Goal: Task Accomplishment & Management: Complete application form

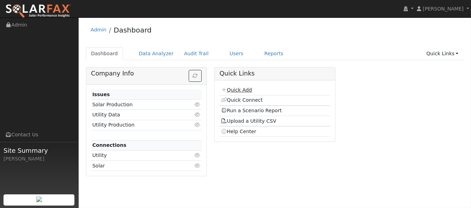
click at [232, 89] on link "Quick Add" at bounding box center [236, 90] width 31 height 6
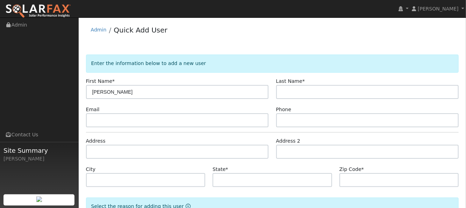
type input "[PERSON_NAME]"
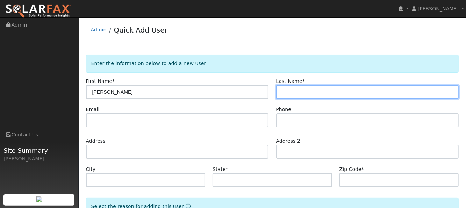
click at [296, 91] on input "text" at bounding box center [367, 92] width 183 height 14
type input "Yi"
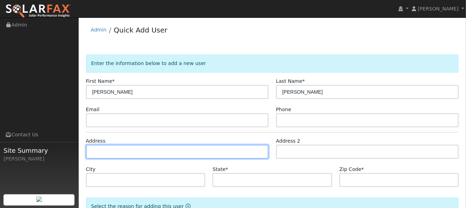
click at [110, 148] on input "text" at bounding box center [177, 152] width 183 height 14
type input "[STREET_ADDRESS]"
type input "Fairfield"
type input "CA"
type input "94533"
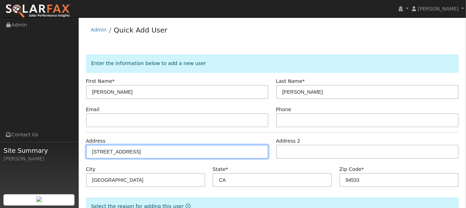
type input "[STREET_ADDRESS]"
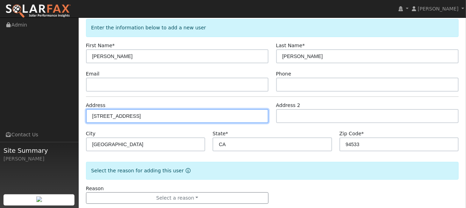
scroll to position [48, 0]
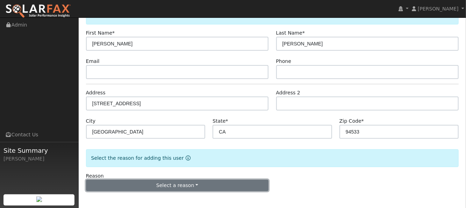
click at [151, 187] on button "Select a reason" at bounding box center [177, 186] width 183 height 12
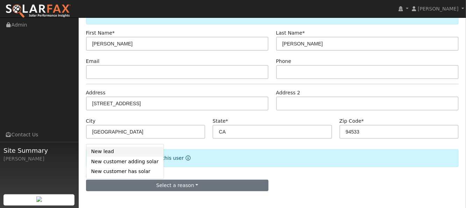
click at [113, 151] on link "New lead" at bounding box center [124, 152] width 77 height 10
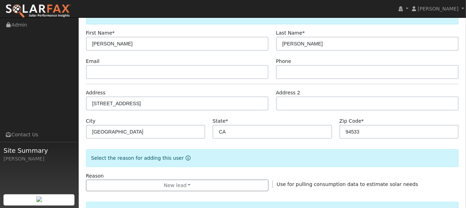
scroll to position [188, 0]
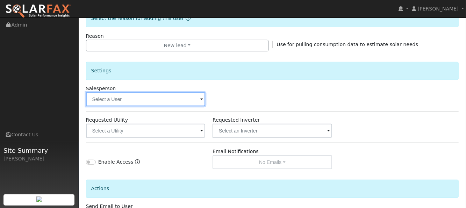
click at [133, 94] on input "text" at bounding box center [146, 99] width 120 height 14
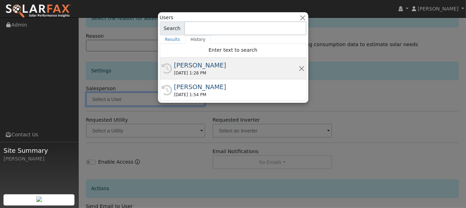
click at [193, 68] on div "[PERSON_NAME]" at bounding box center [236, 64] width 124 height 9
type input "[PERSON_NAME]"
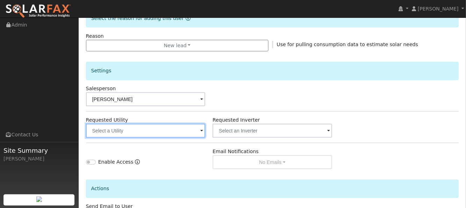
click at [168, 134] on input "text" at bounding box center [146, 131] width 120 height 14
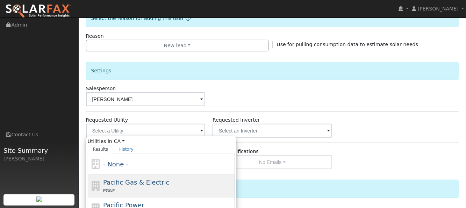
click at [114, 183] on span "Pacific Gas & Electric" at bounding box center [136, 182] width 66 height 7
type input "Pacific Gas & Electric"
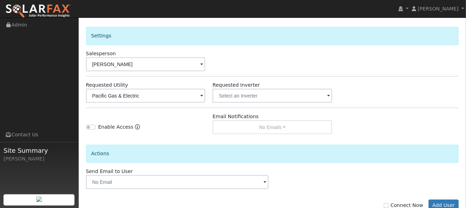
scroll to position [243, 0]
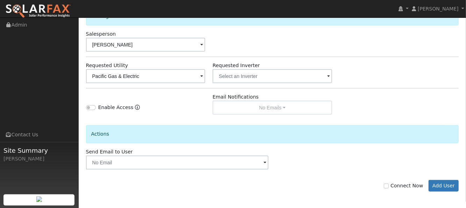
click at [389, 186] on div "Connect Now Add User" at bounding box center [272, 186] width 380 height 12
click at [395, 186] on label "Connect Now" at bounding box center [403, 185] width 39 height 7
click at [389, 186] on input "Connect Now" at bounding box center [386, 186] width 5 height 5
checkbox input "true"
click at [445, 185] on button "Add User" at bounding box center [444, 186] width 30 height 12
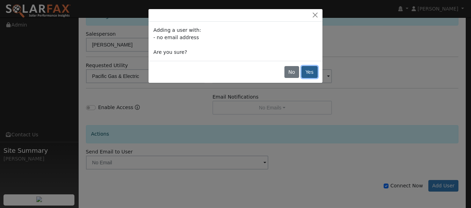
click at [316, 73] on button "Yes" at bounding box center [310, 72] width 16 height 12
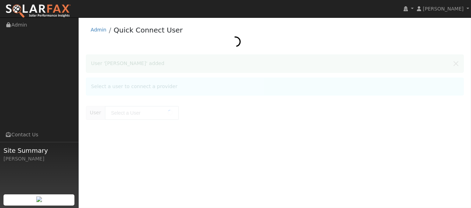
type input "[PERSON_NAME]"
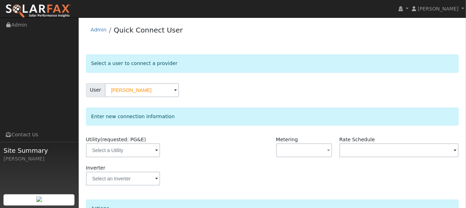
drag, startPoint x: 262, startPoint y: 93, endPoint x: 203, endPoint y: 114, distance: 62.2
click at [262, 93] on div "User Alana Yi" at bounding box center [272, 90] width 373 height 14
click at [141, 153] on input "text" at bounding box center [123, 150] width 74 height 14
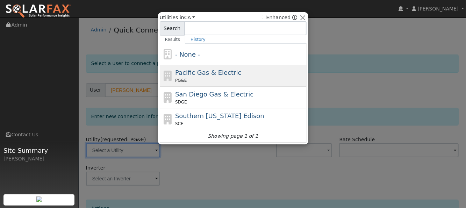
click at [187, 76] on span "Pacific Gas & Electric" at bounding box center [208, 72] width 66 height 7
type input "PG&E"
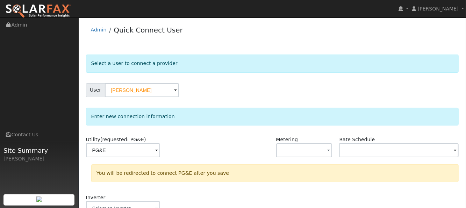
click at [208, 137] on div "Utility (requested: PG&E) PG&E" at bounding box center [145, 150] width 127 height 28
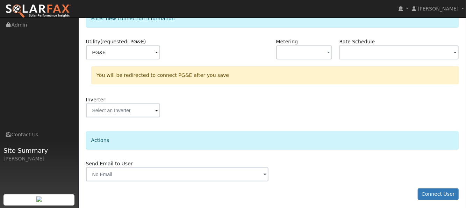
scroll to position [99, 0]
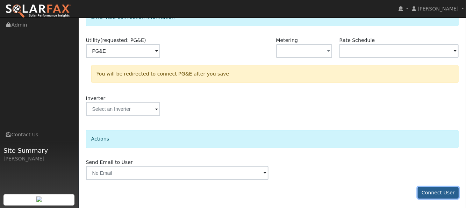
click at [441, 193] on button "Connect User" at bounding box center [438, 193] width 41 height 12
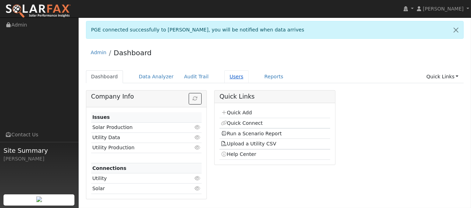
click at [224, 77] on link "Users" at bounding box center [236, 76] width 24 height 13
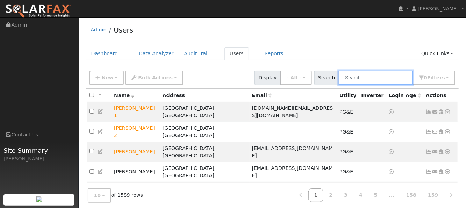
click at [361, 77] on input "text" at bounding box center [376, 78] width 74 height 14
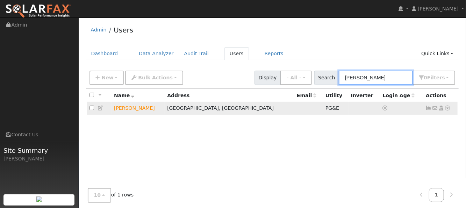
type input "alana"
click at [446, 109] on icon at bounding box center [448, 108] width 6 height 5
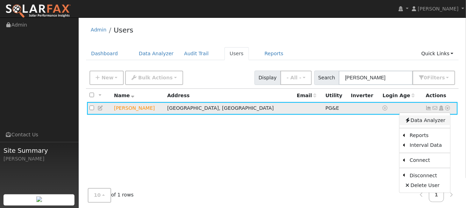
click at [432, 120] on link "Data Analyzer" at bounding box center [425, 120] width 51 height 10
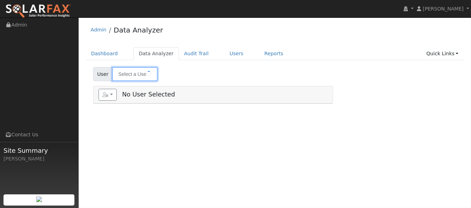
type input "[PERSON_NAME]"
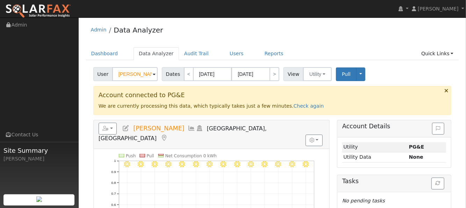
click at [201, 31] on div "Admin Data Analyzer" at bounding box center [272, 31] width 373 height 21
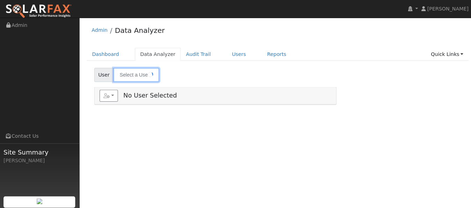
type input "[PERSON_NAME]"
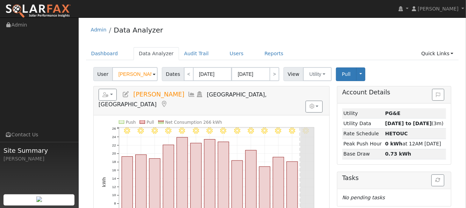
click at [238, 32] on div "Admin Data Analyzer" at bounding box center [272, 31] width 373 height 21
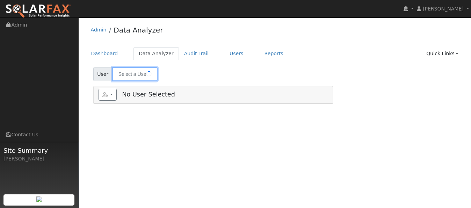
type input "[PERSON_NAME]"
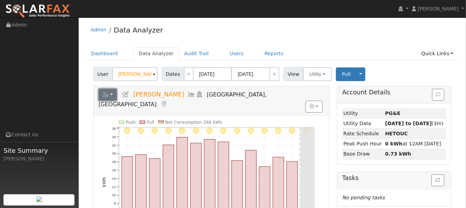
click at [104, 92] on icon "button" at bounding box center [105, 94] width 6 height 5
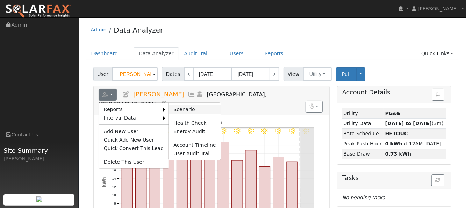
click at [180, 111] on link "Scenario" at bounding box center [195, 109] width 52 height 8
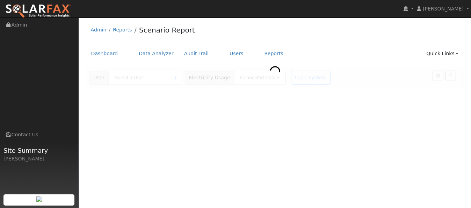
type input "[PERSON_NAME]"
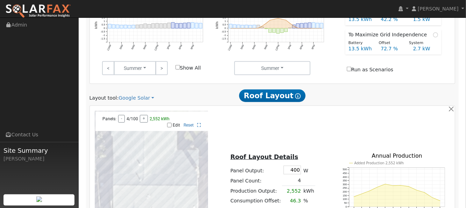
scroll to position [373, 0]
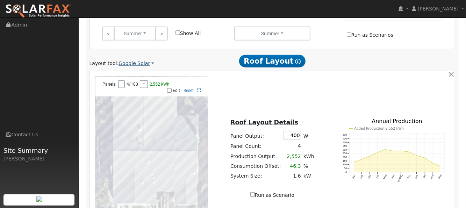
click at [134, 60] on link "Google Solar" at bounding box center [137, 63] width 36 height 7
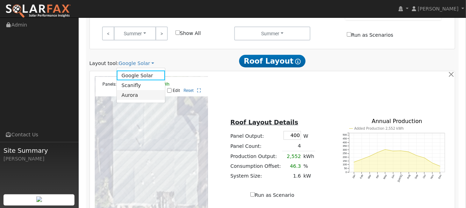
click at [129, 90] on link "Aurora" at bounding box center [141, 95] width 49 height 10
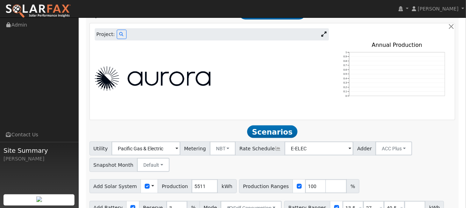
scroll to position [438, 0]
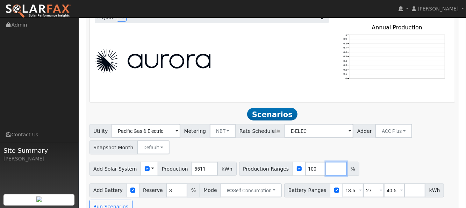
click at [326, 162] on input "number" at bounding box center [336, 169] width 21 height 14
type input "150"
click at [346, 162] on input "number" at bounding box center [356, 169] width 21 height 14
type input "200"
click at [396, 144] on div "Utility Pacific Gas & Electric Metering NBT NEM NBT Rate Schedule E-ELEC Adder …" at bounding box center [272, 168] width 373 height 89
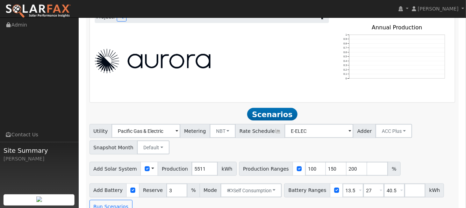
click at [280, 108] on span "Scenarios" at bounding box center [272, 114] width 50 height 13
click at [166, 184] on input "3" at bounding box center [176, 191] width 21 height 14
type input "10"
click at [385, 184] on input "40.5" at bounding box center [394, 191] width 21 height 14
type input "4"
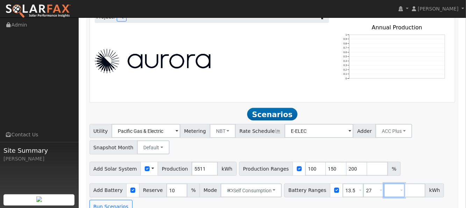
scroll to position [422, 0]
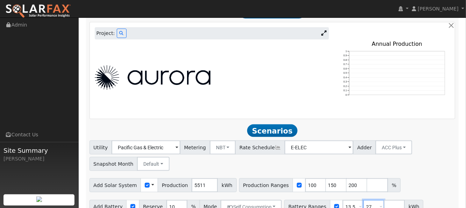
click at [363, 200] on input "27" at bounding box center [373, 207] width 21 height 14
type input "2"
click at [413, 159] on div "Utility Pacific Gas & Electric Metering NBT NEM NBT Rate Schedule E-ELEC Adder …" at bounding box center [272, 177] width 373 height 73
click at [410, 200] on button "Run Scenarios" at bounding box center [426, 207] width 43 height 14
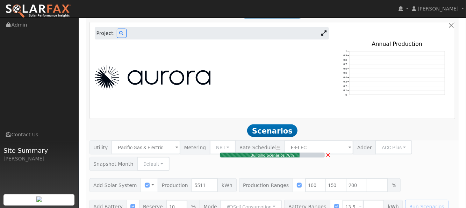
type input "5.5"
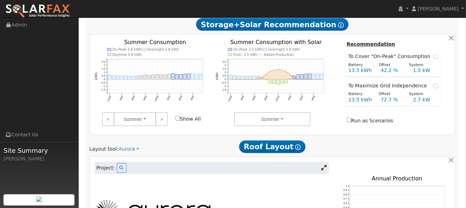
scroll to position [325, 0]
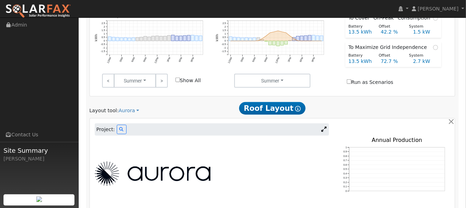
click at [187, 162] on img at bounding box center [153, 174] width 116 height 24
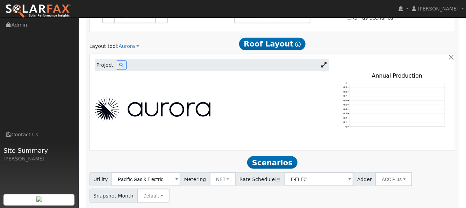
scroll to position [372, 0]
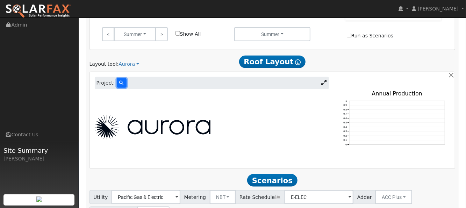
click at [120, 81] on icon at bounding box center [122, 83] width 4 height 4
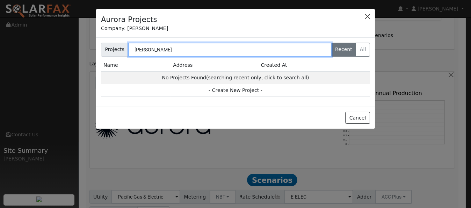
type input "alana yi"
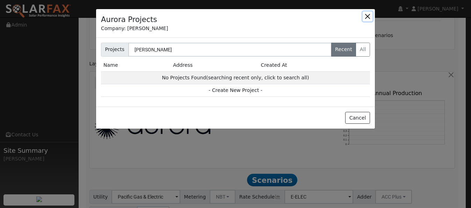
click at [367, 17] on button "button" at bounding box center [368, 17] width 10 height 10
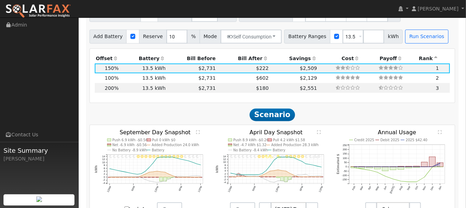
scroll to position [420, 0]
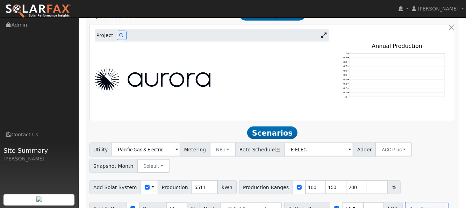
click at [164, 67] on img at bounding box center [153, 79] width 116 height 24
click at [114, 67] on img at bounding box center [153, 79] width 116 height 24
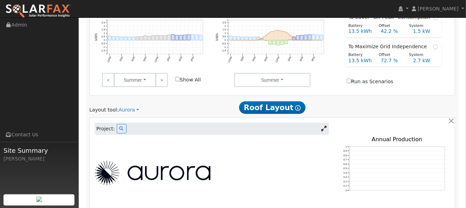
click at [263, 101] on span "Roof Layout Show Help" at bounding box center [272, 107] width 67 height 13
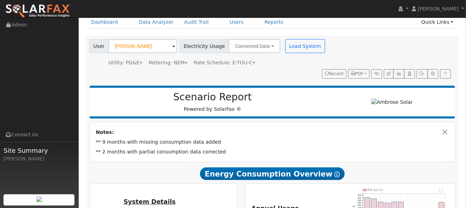
scroll to position [0, 0]
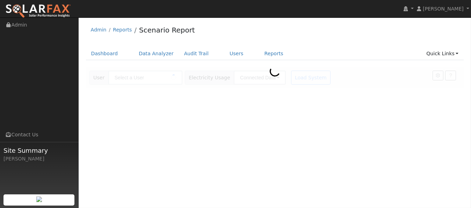
type input "[PERSON_NAME]"
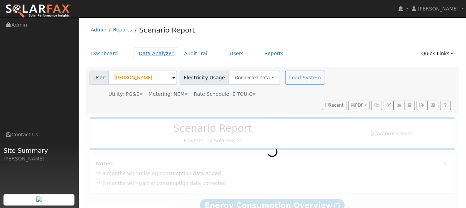
click at [147, 53] on link "Data Analyzer" at bounding box center [156, 53] width 45 height 13
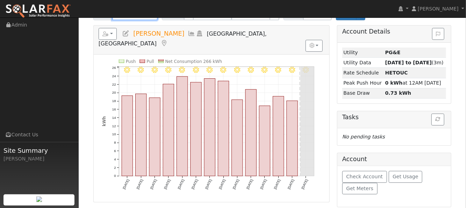
scroll to position [93, 0]
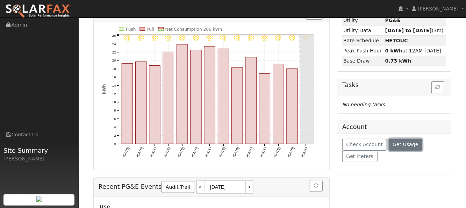
click at [395, 145] on span "Get Usage" at bounding box center [406, 145] width 26 height 6
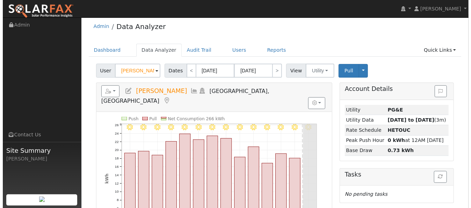
scroll to position [0, 0]
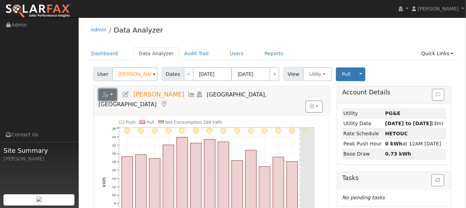
click at [107, 96] on icon "button" at bounding box center [105, 94] width 6 height 5
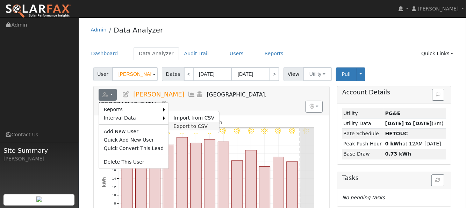
click at [194, 122] on link "Export to CSV" at bounding box center [194, 126] width 51 height 8
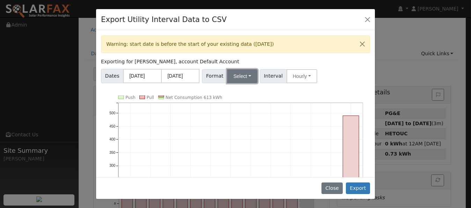
click at [229, 81] on button "Select" at bounding box center [242, 76] width 30 height 14
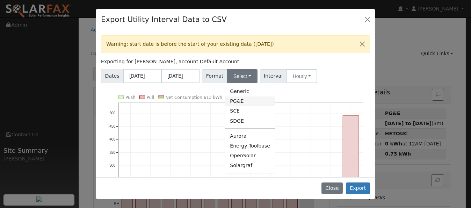
click at [232, 103] on link "PG&E" at bounding box center [250, 101] width 50 height 10
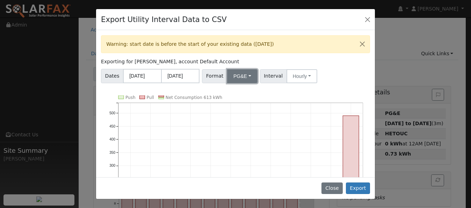
click at [240, 78] on button "PG&E" at bounding box center [242, 76] width 30 height 14
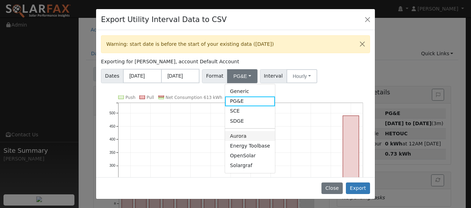
click at [234, 137] on link "Aurora" at bounding box center [250, 136] width 50 height 10
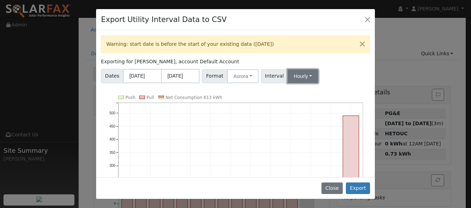
click at [294, 77] on button "Hourly" at bounding box center [303, 76] width 31 height 14
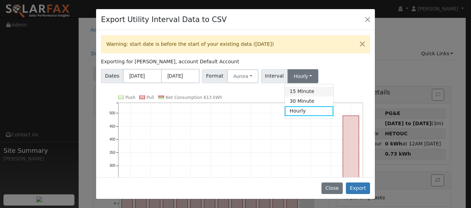
click at [293, 92] on link "15 Minute" at bounding box center [309, 92] width 49 height 10
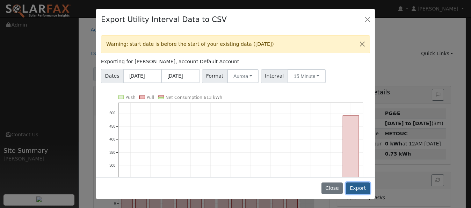
click at [355, 189] on button "Export" at bounding box center [358, 188] width 24 height 12
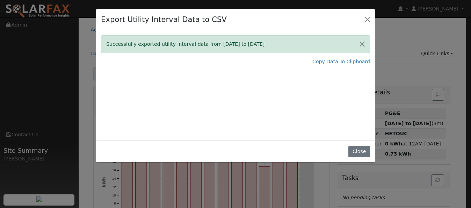
click at [466, 203] on div at bounding box center [466, 203] width 0 height 0
click at [334, 62] on link "Copy Data To Clipboard" at bounding box center [342, 61] width 58 height 7
